Goal: Task Accomplishment & Management: Use online tool/utility

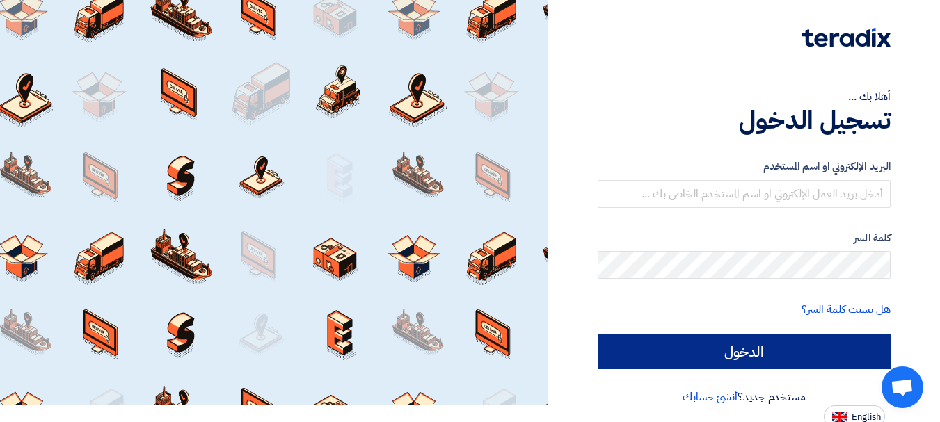
scroll to position [23, 0]
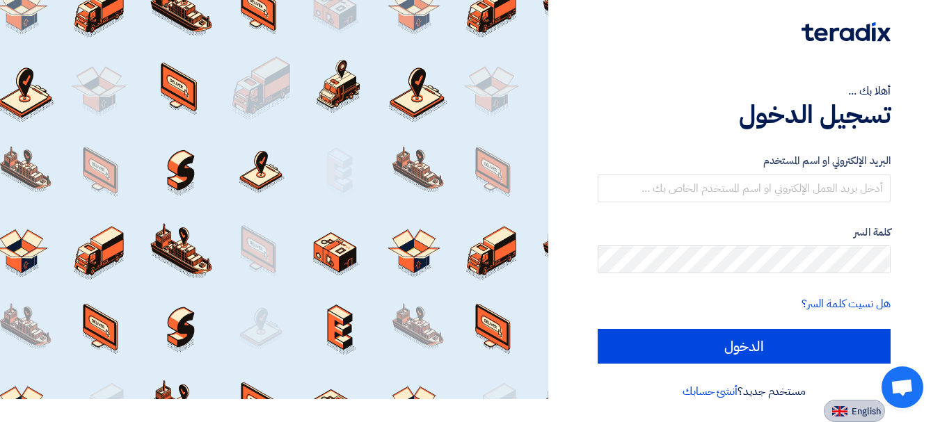
click at [851, 411] on button "English" at bounding box center [854, 411] width 61 height 22
type input "Sign in"
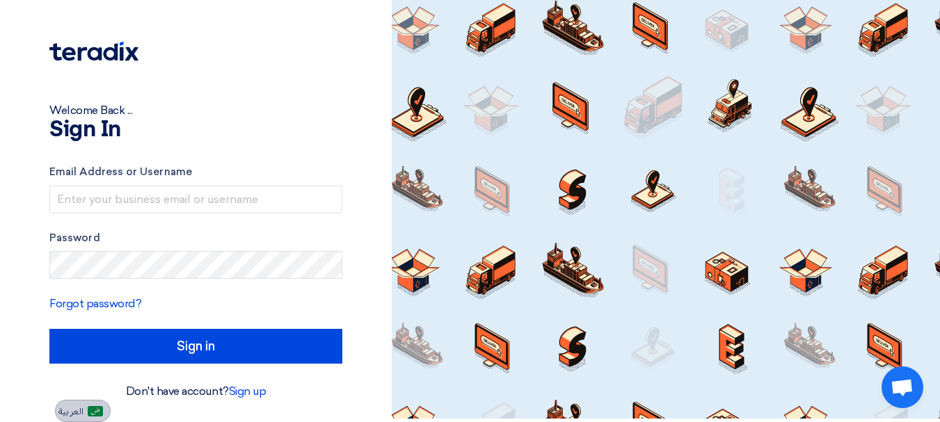
scroll to position [3, 0]
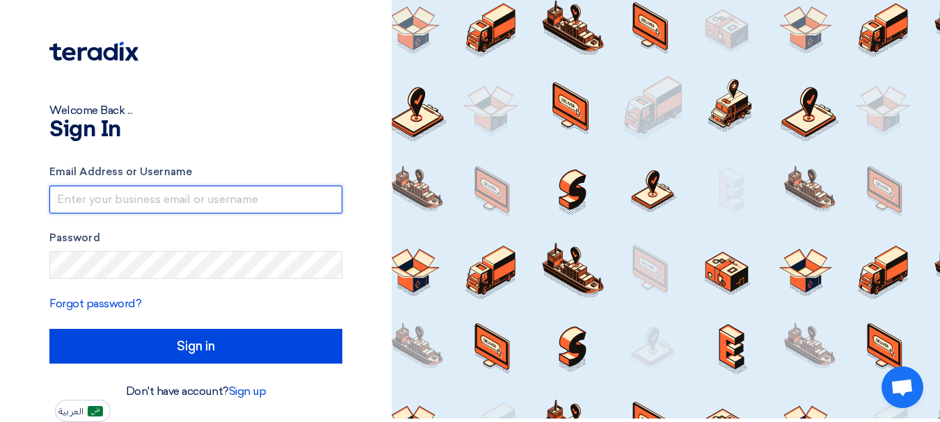
click at [141, 190] on input "text" at bounding box center [195, 200] width 293 height 28
type input "[PERSON_NAME][EMAIL_ADDRESS][DOMAIN_NAME]"
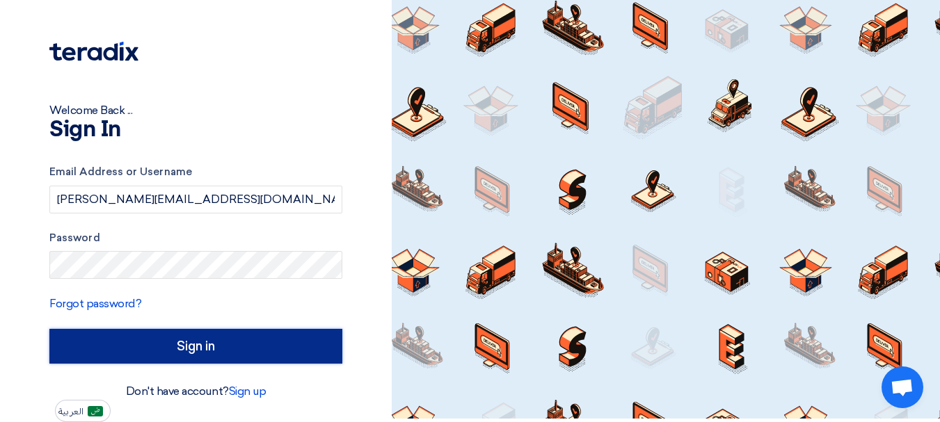
click at [222, 346] on input "Sign in" at bounding box center [195, 346] width 293 height 35
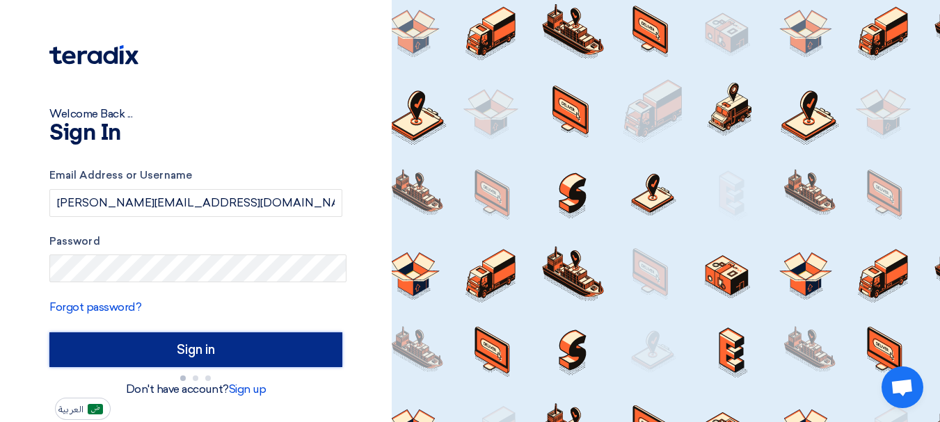
scroll to position [0, 0]
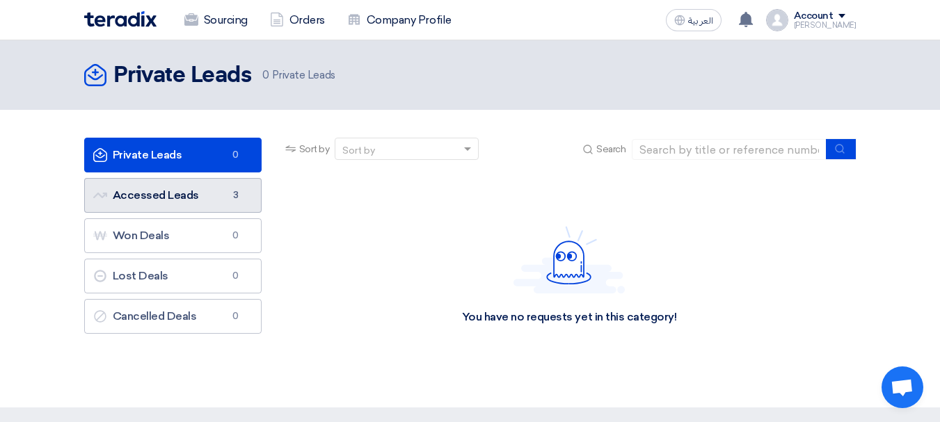
click at [211, 200] on link "Accessed Leads Accessed Leads 3" at bounding box center [172, 195] width 177 height 35
